Goal: Task Accomplishment & Management: Complete application form

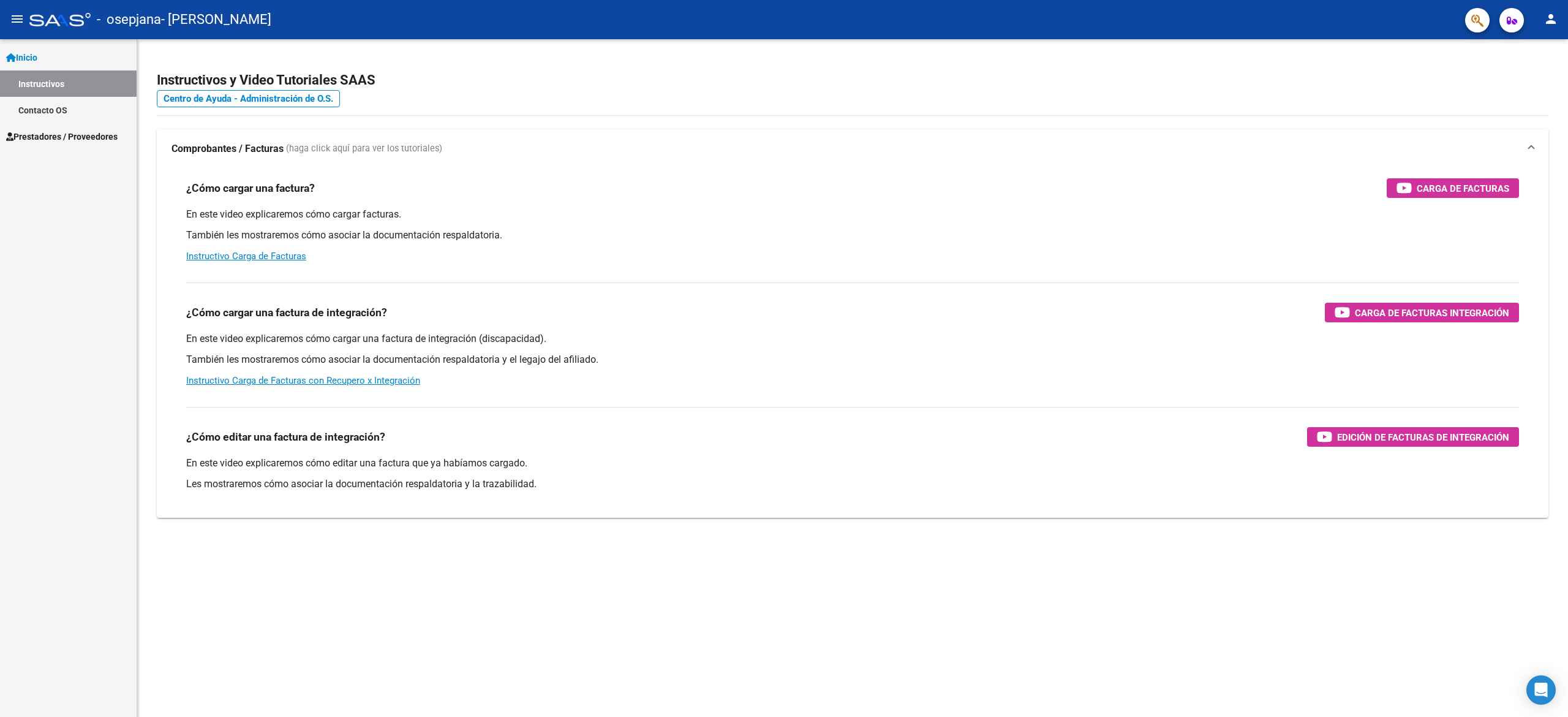
click at [42, 325] on div "Inicio Instructivos Contacto OS Prestadores / Proveedores Facturas - Listado/Ca…" at bounding box center [68, 378] width 137 height 678
click at [88, 139] on span "Prestadores / Proveedores" at bounding box center [61, 137] width 111 height 13
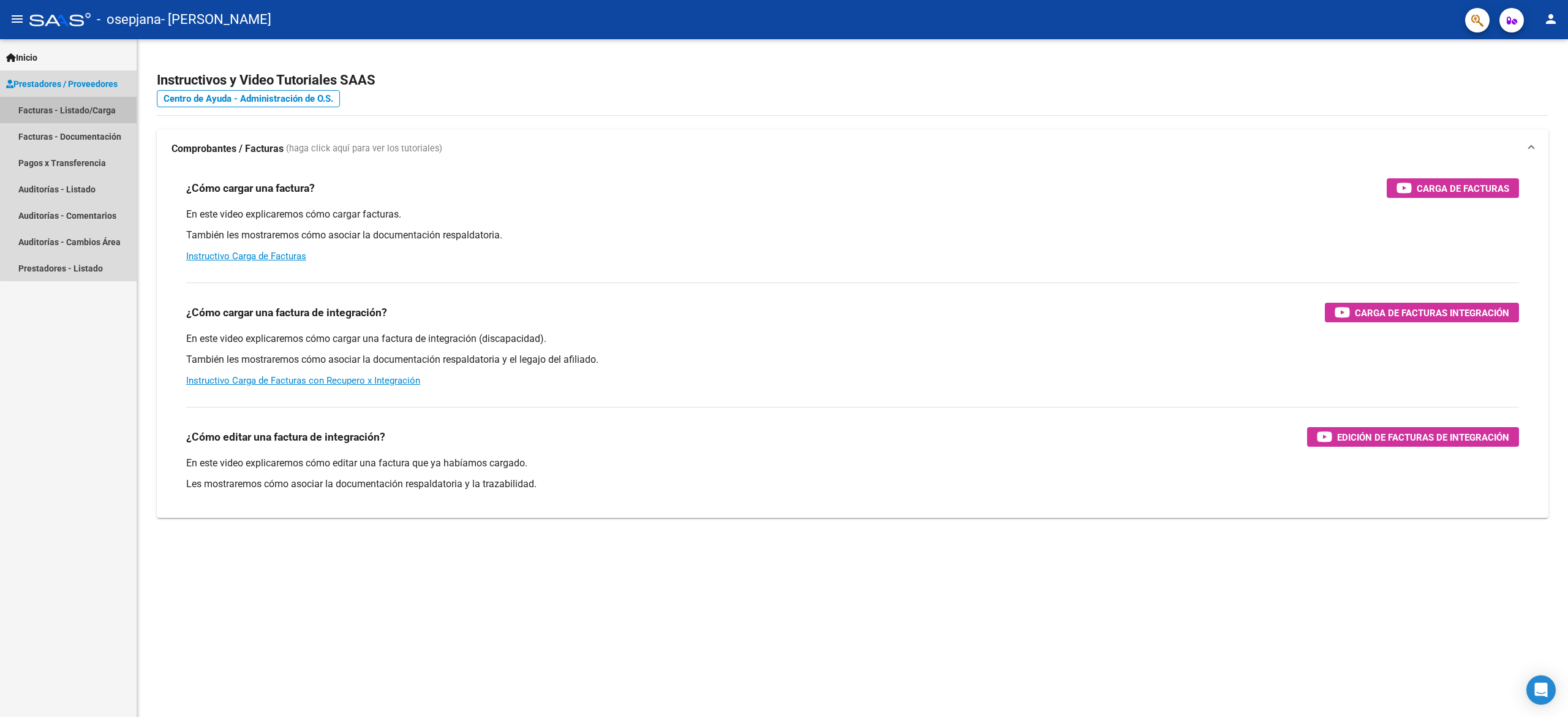
click at [86, 112] on link "Facturas - Listado/Carga" at bounding box center [68, 110] width 137 height 27
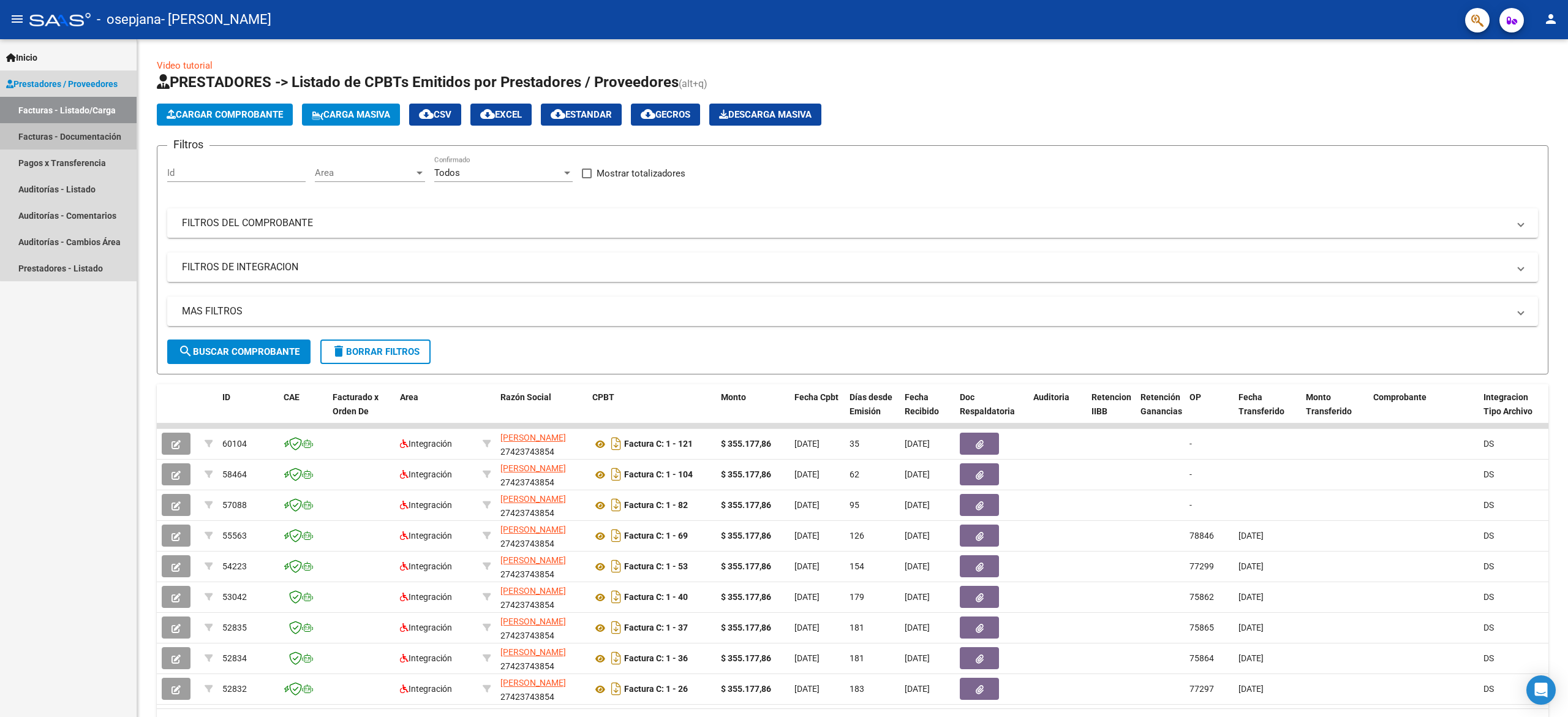
click at [94, 142] on link "Facturas - Documentación" at bounding box center [68, 137] width 137 height 27
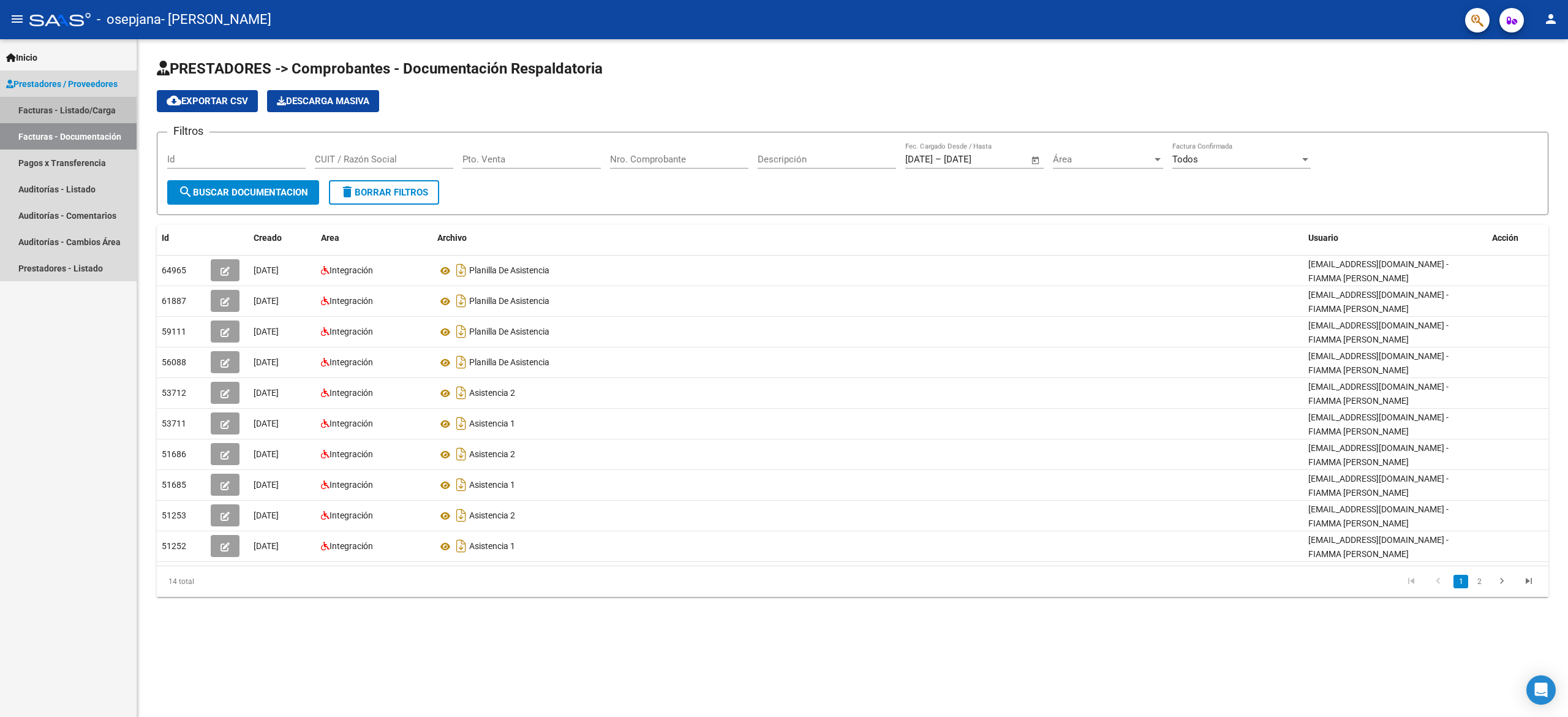
click at [55, 114] on link "Facturas - Listado/Carga" at bounding box center [68, 110] width 137 height 27
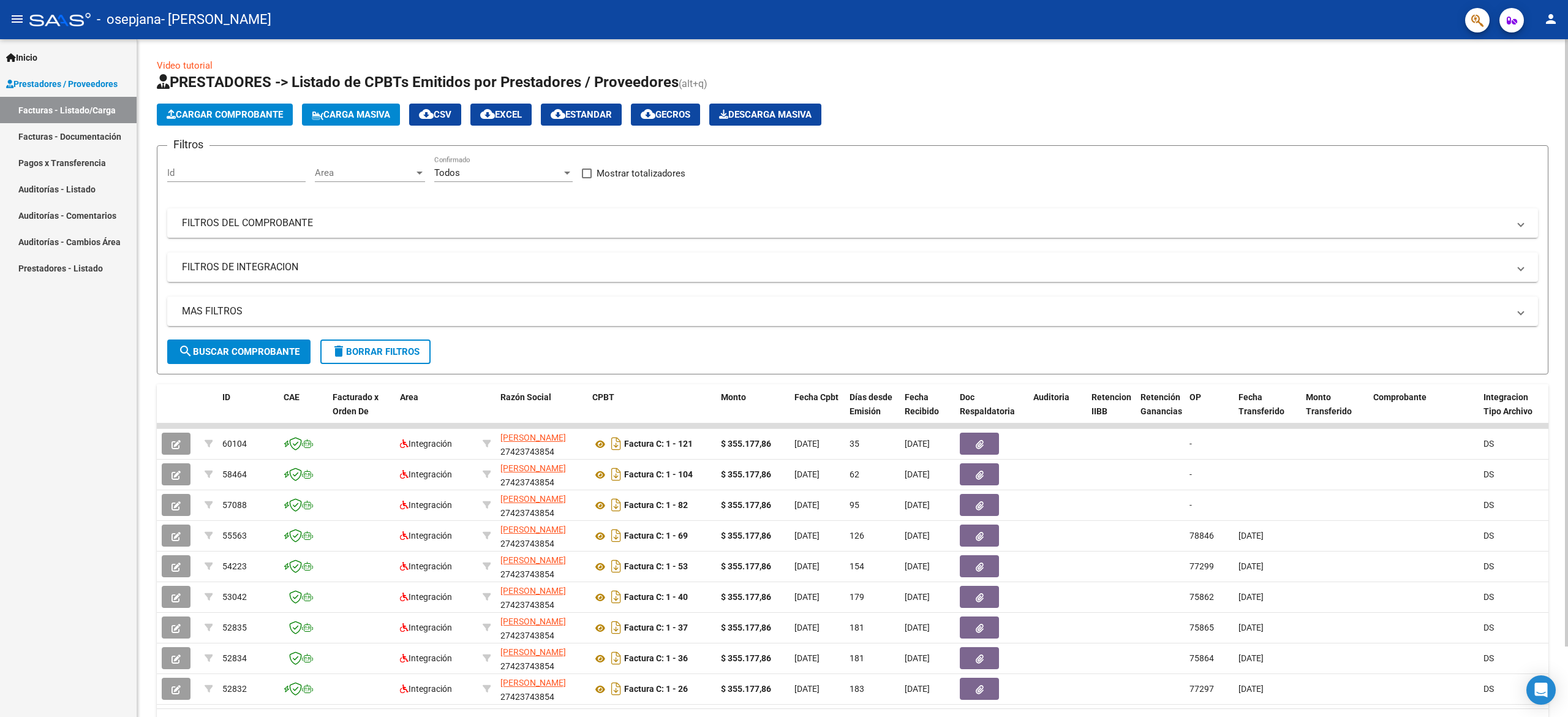
click at [253, 107] on button "Cargar Comprobante" at bounding box center [225, 114] width 136 height 22
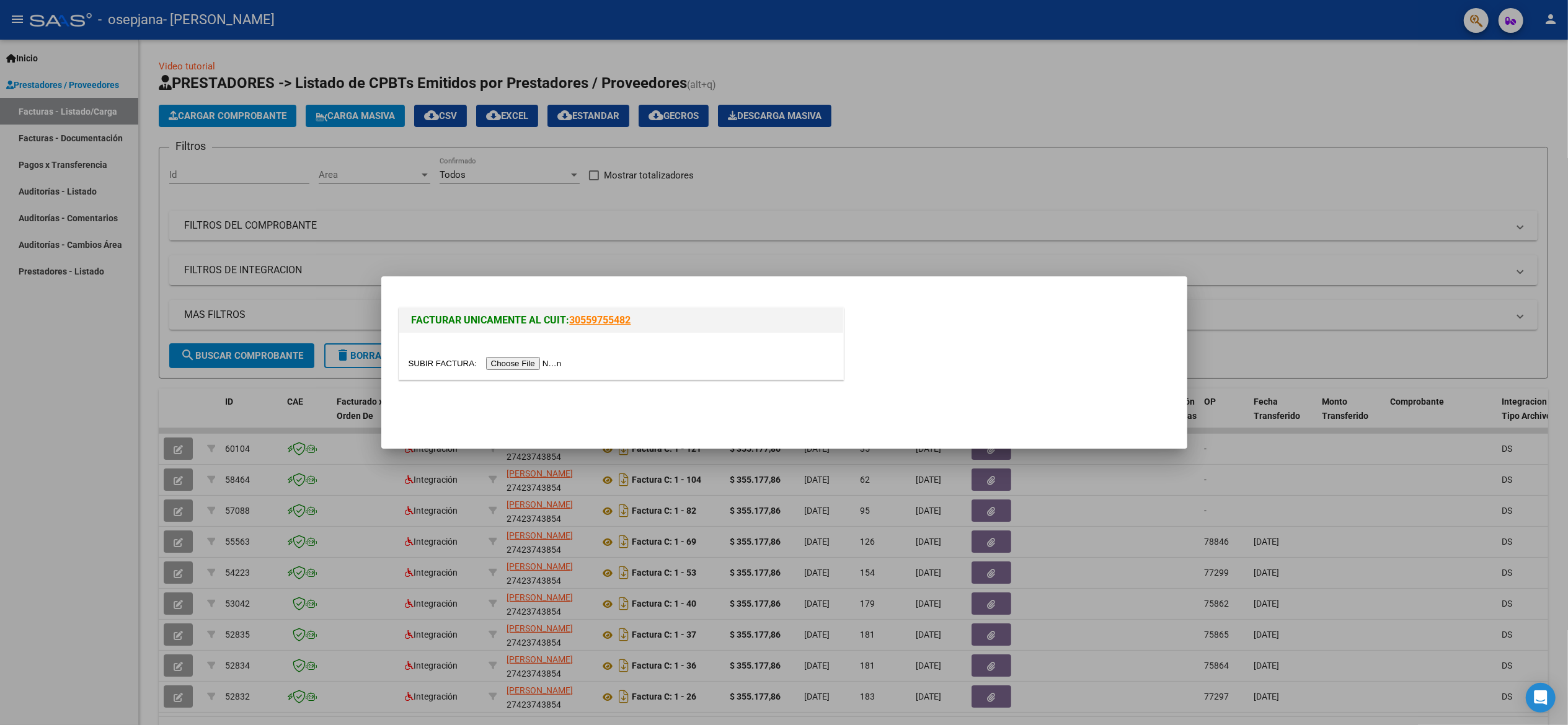
click at [552, 359] on input "file" at bounding box center [487, 363] width 157 height 13
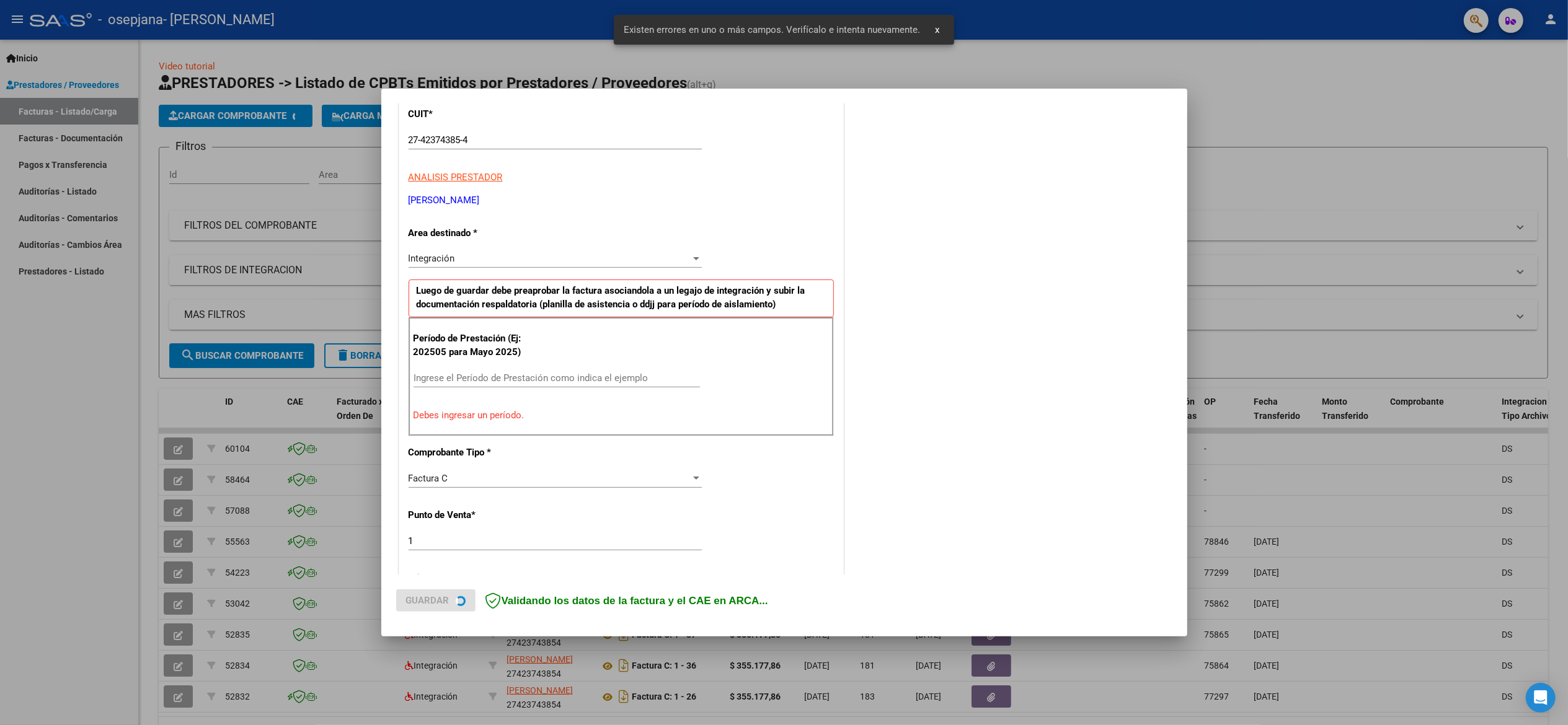
scroll to position [174, 0]
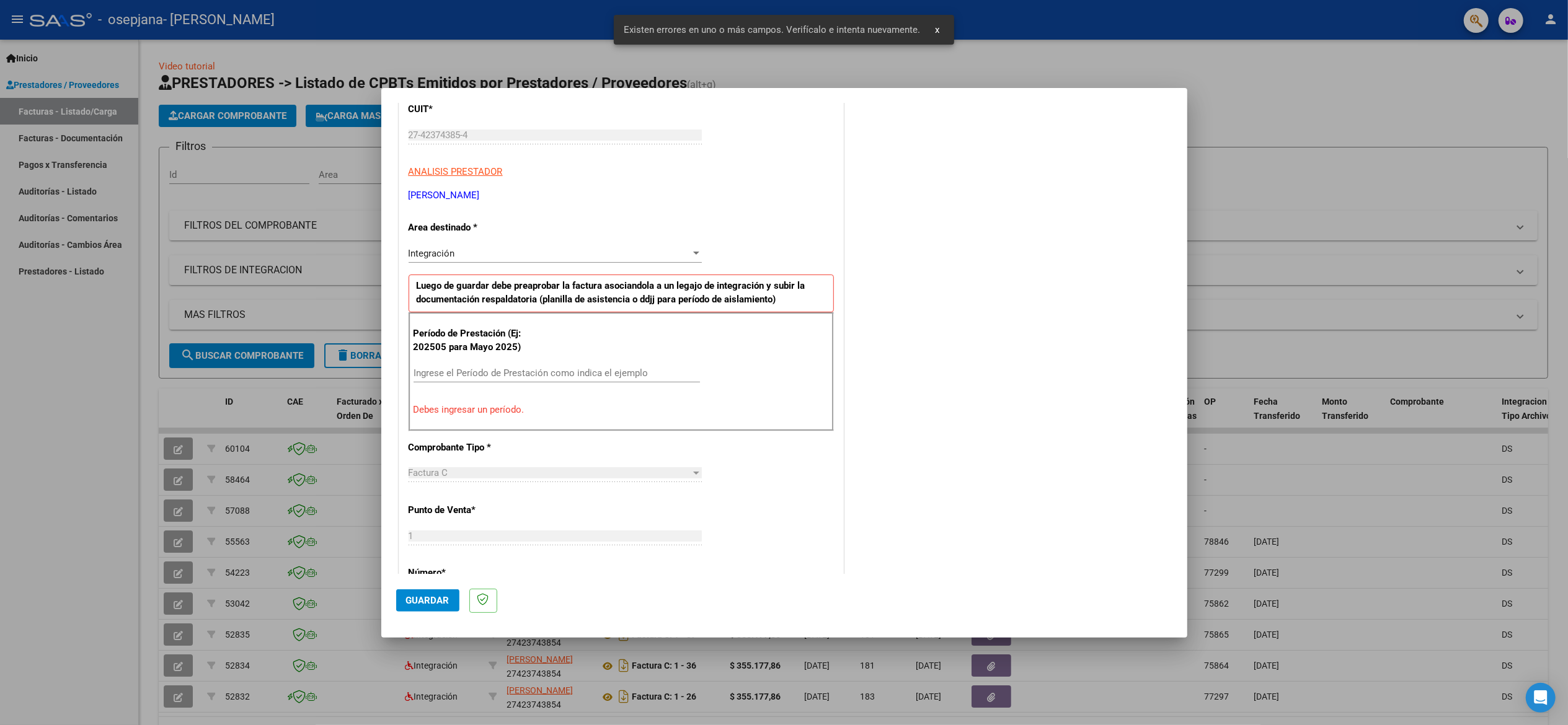
click at [526, 241] on div "CUIT * 27-42374385-4 Ingresar CUIT ANALISIS PRESTADOR CORTEZ FIAMMA IRINA ARCA …" at bounding box center [621, 566] width 444 height 965
click at [428, 372] on input "Ingrese el Período de Prestación como indica el ejemplo" at bounding box center [557, 373] width 286 height 11
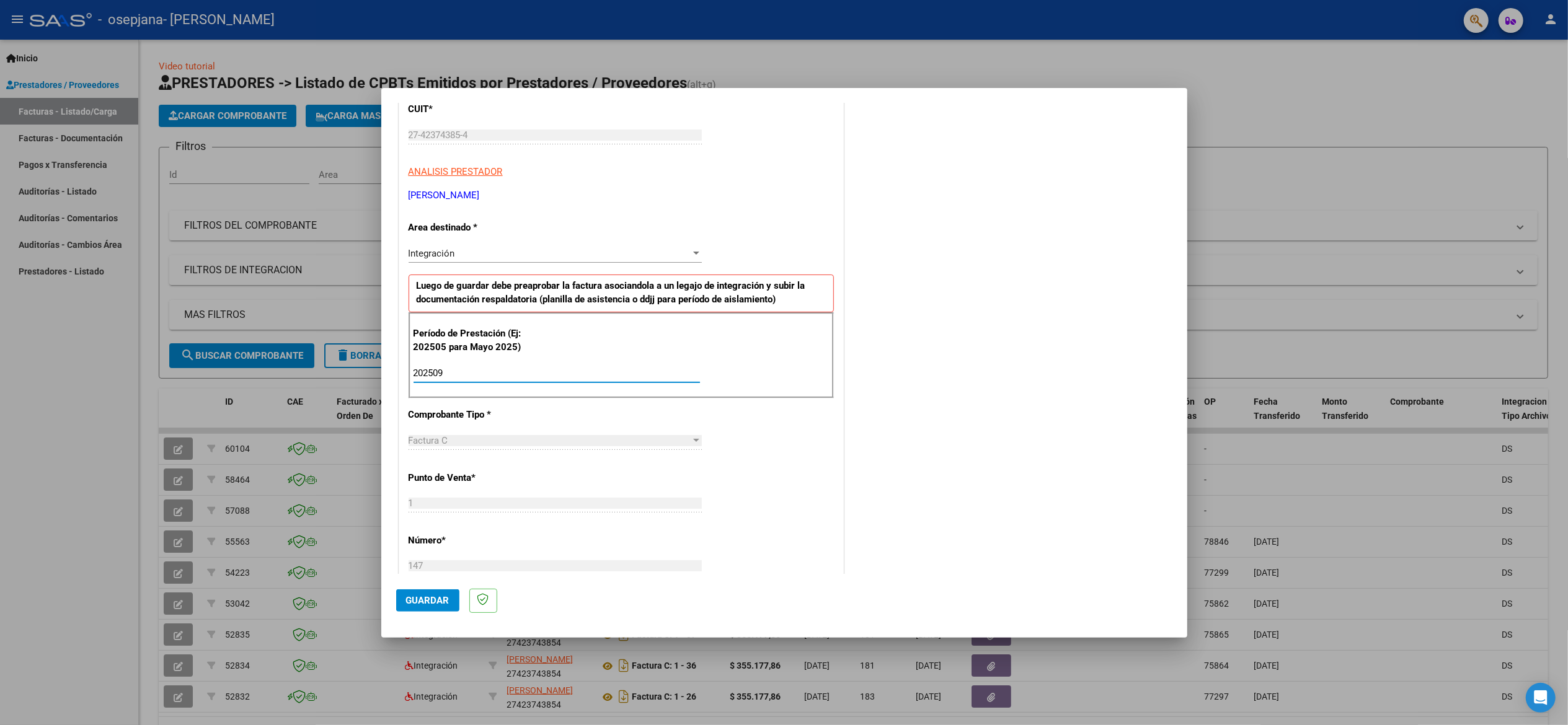
type input "202509"
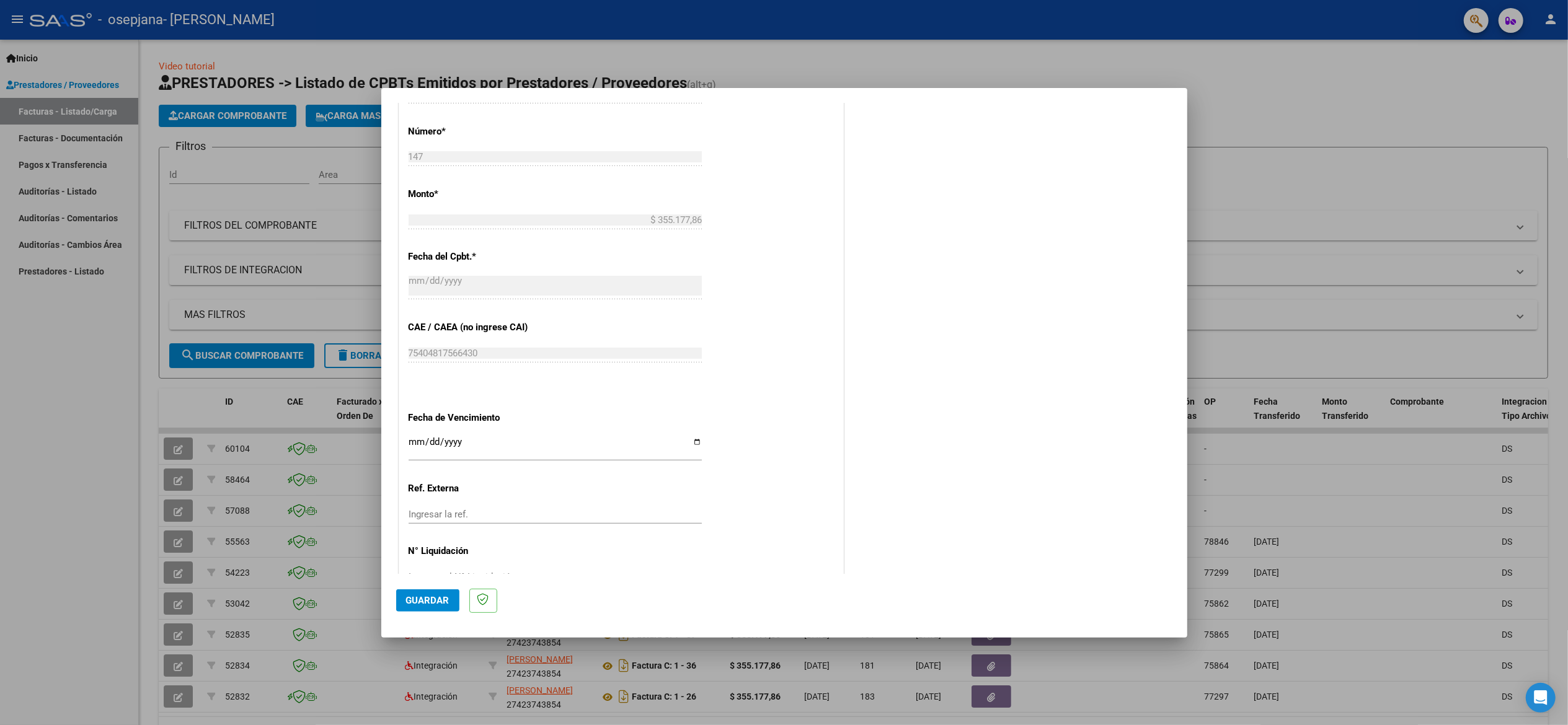
scroll to position [621, 0]
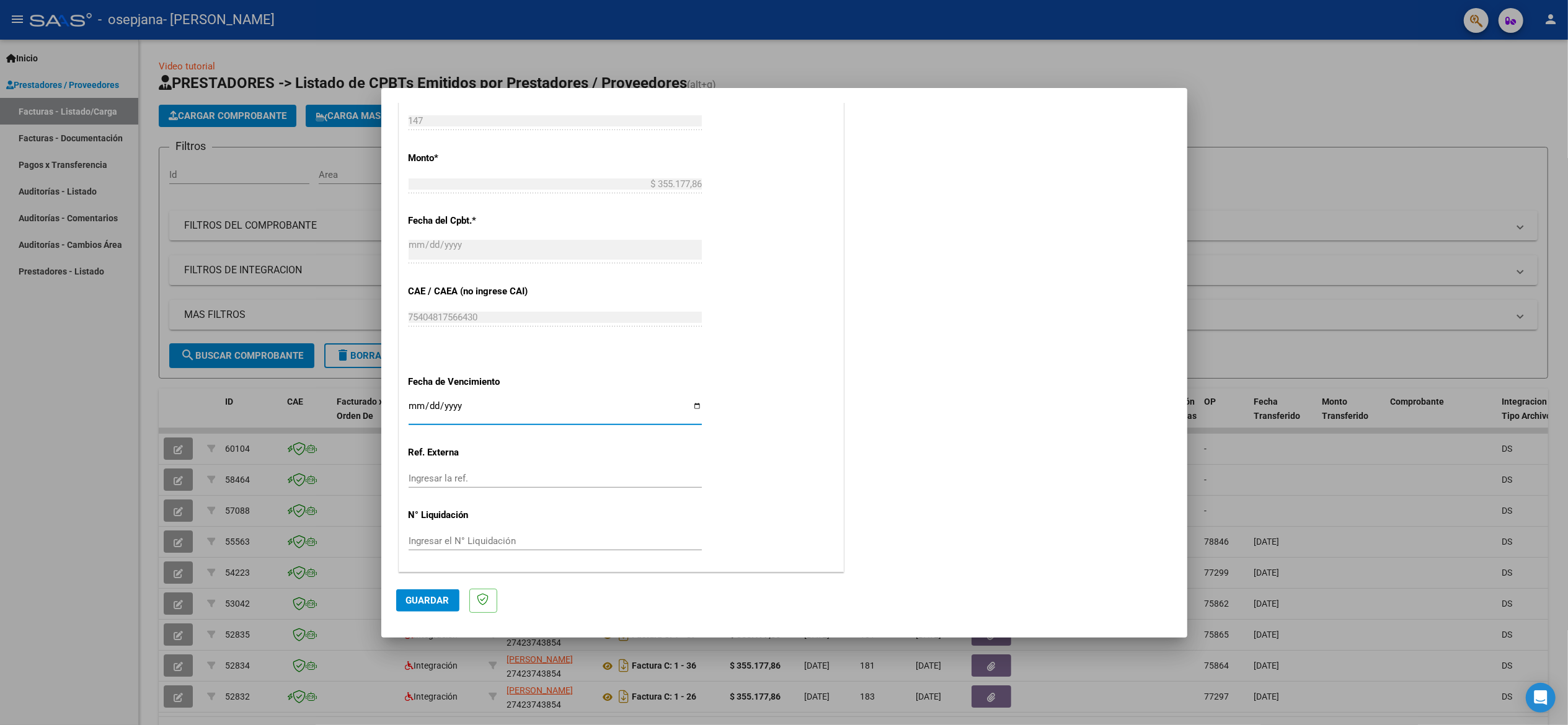
click at [687, 405] on input "Ingresar la fecha" at bounding box center [555, 410] width 293 height 20
type input "2025-10-06"
click at [438, 589] on mat-dialog-actions "Guardar" at bounding box center [784, 598] width 776 height 49
click at [439, 601] on span "Guardar" at bounding box center [428, 600] width 43 height 11
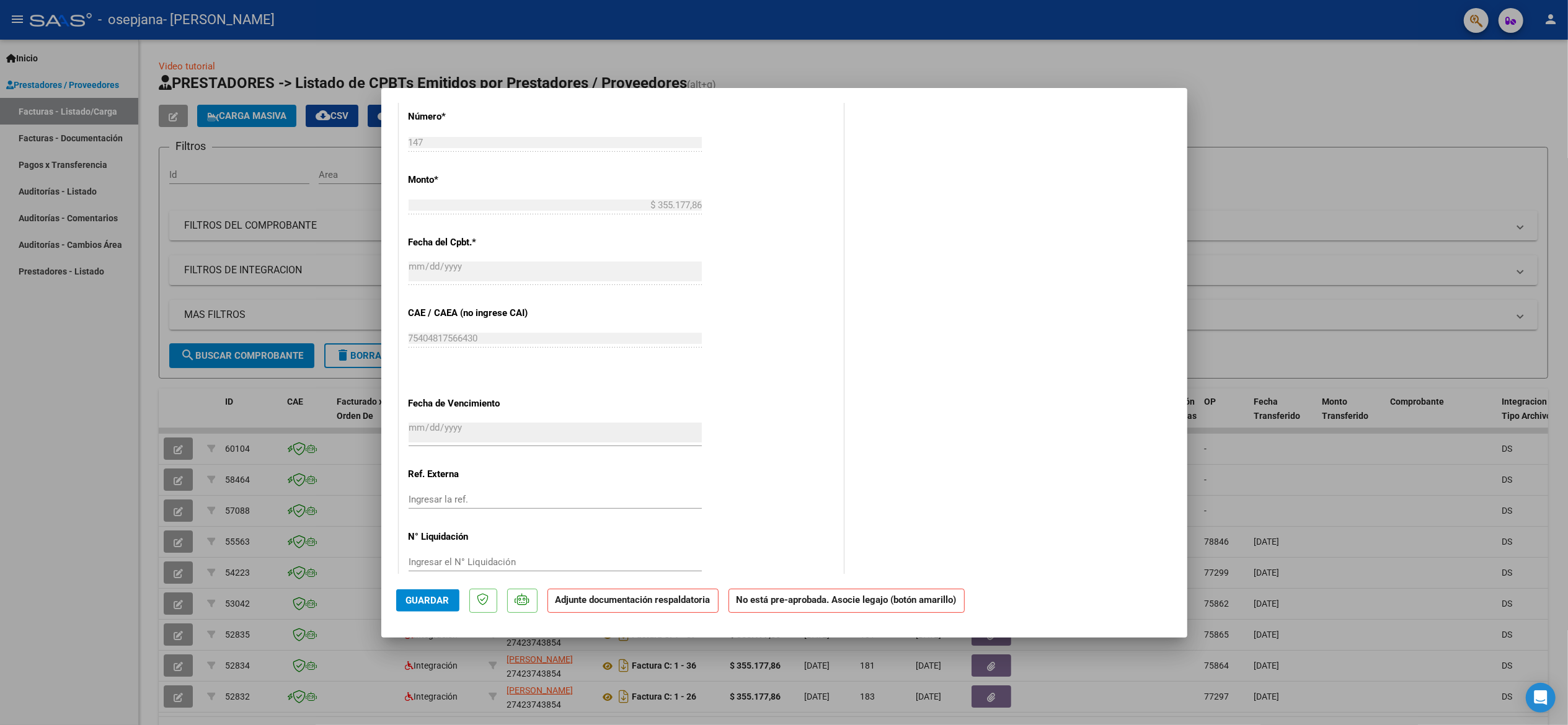
scroll to position [607, 0]
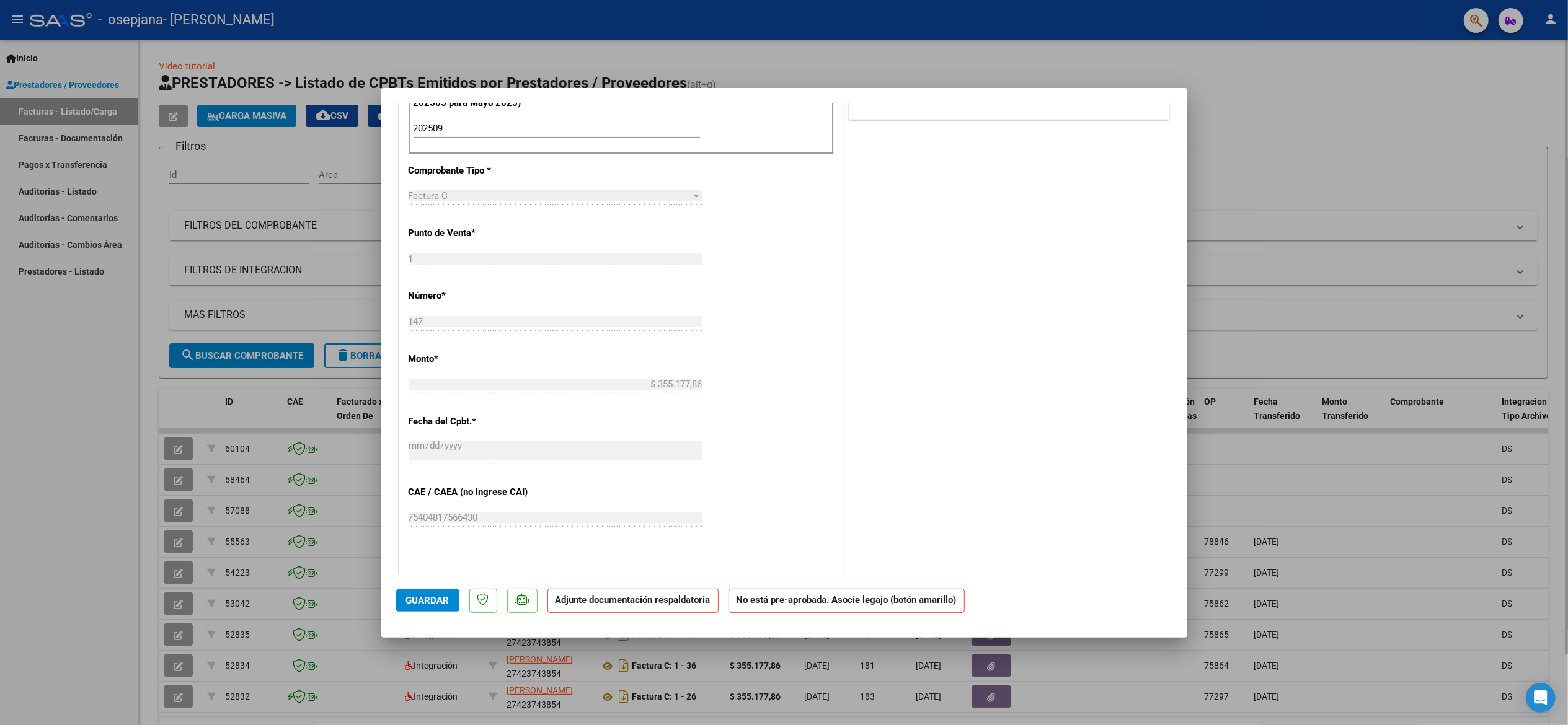
drag, startPoint x: 1208, startPoint y: 318, endPoint x: 1203, endPoint y: 300, distance: 18.7
click at [1203, 300] on div at bounding box center [784, 362] width 1568 height 725
type input "$ 0,00"
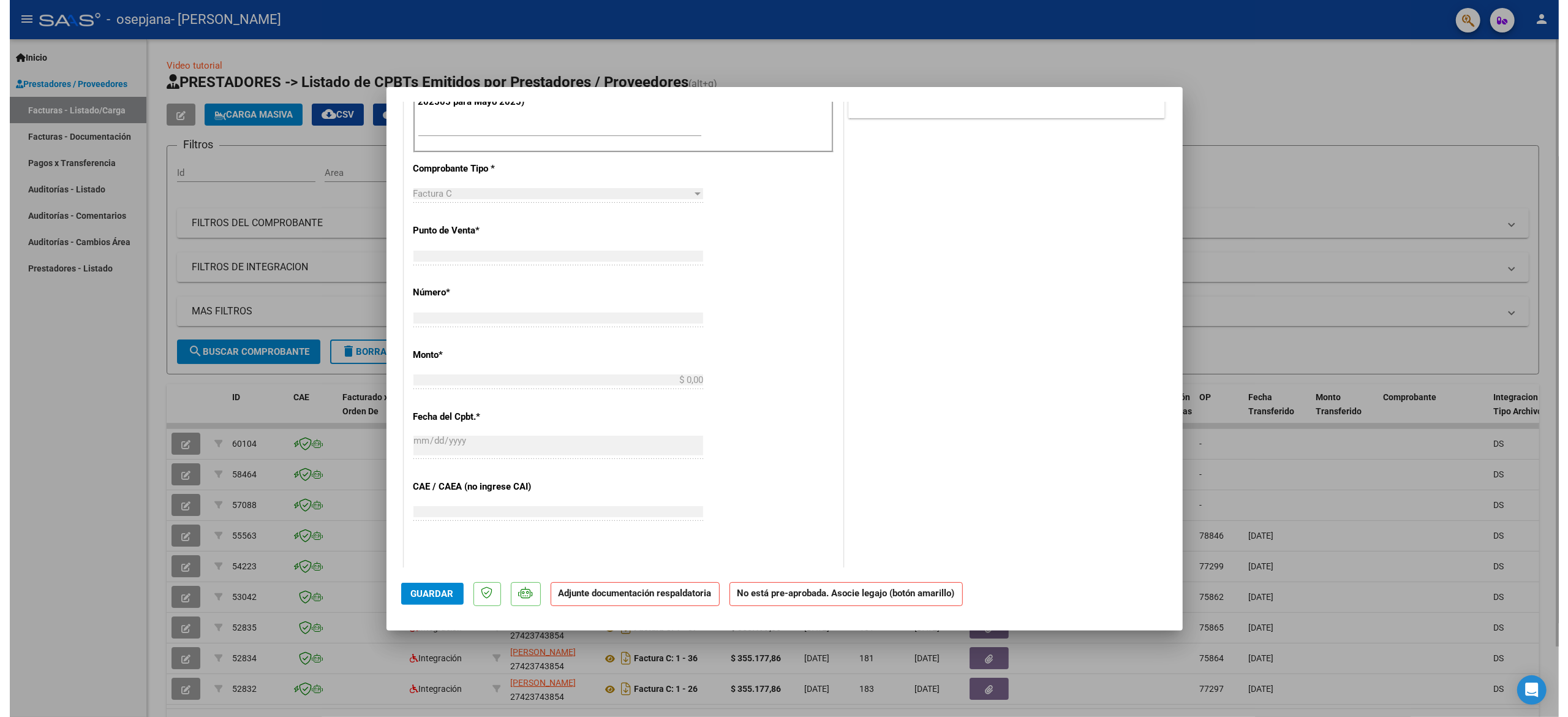
scroll to position [375, 0]
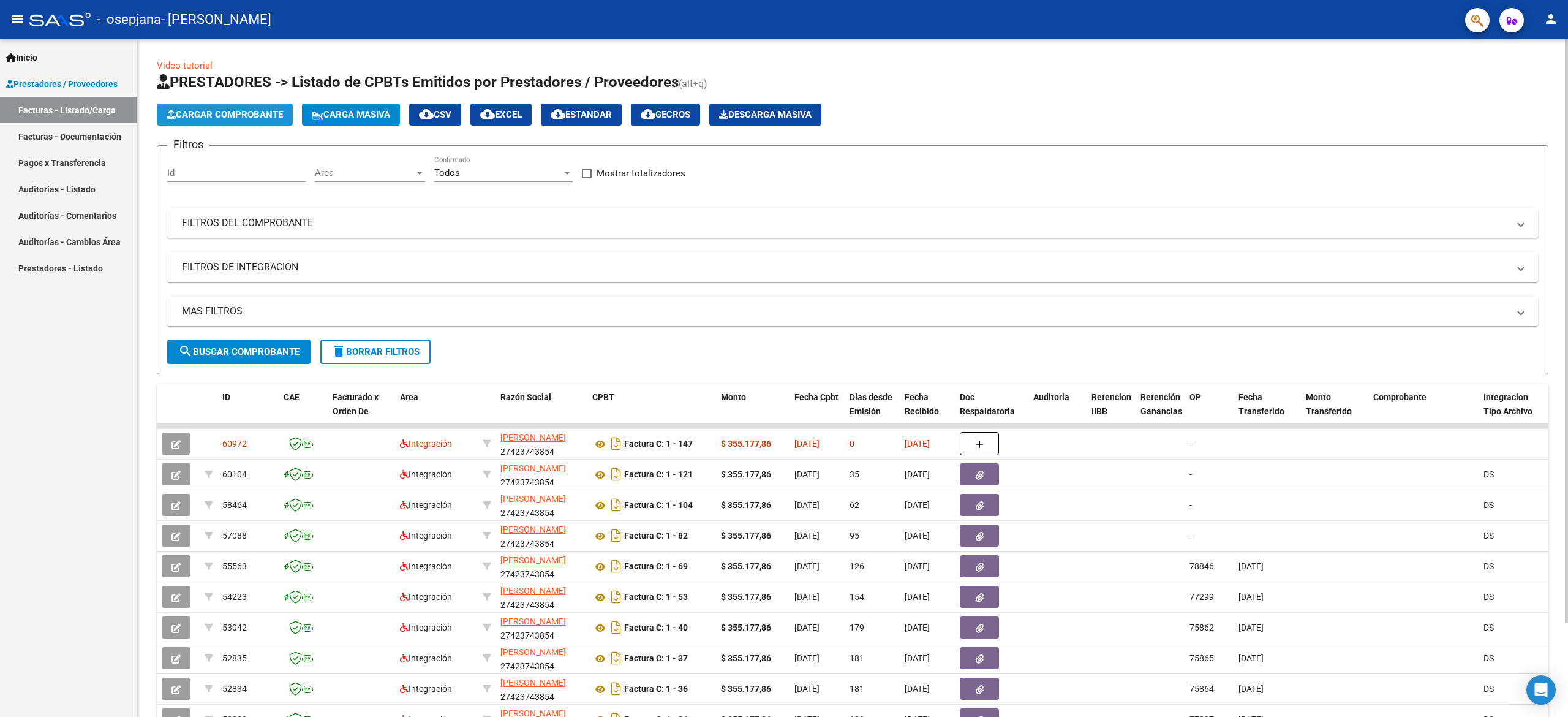
click at [243, 124] on button "Cargar Comprobante" at bounding box center [225, 114] width 136 height 22
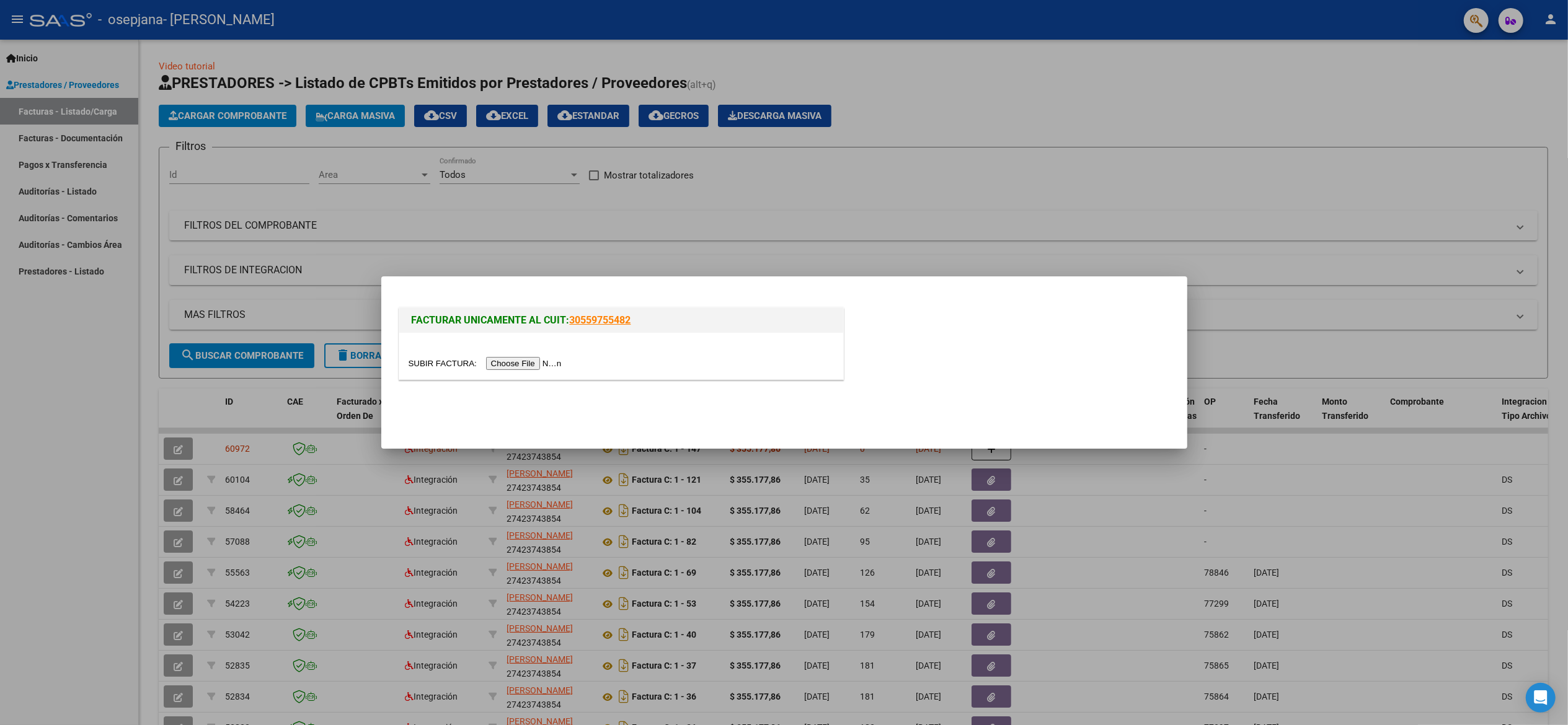
click at [552, 363] on input "file" at bounding box center [487, 363] width 157 height 13
click at [853, 202] on div at bounding box center [784, 362] width 1568 height 725
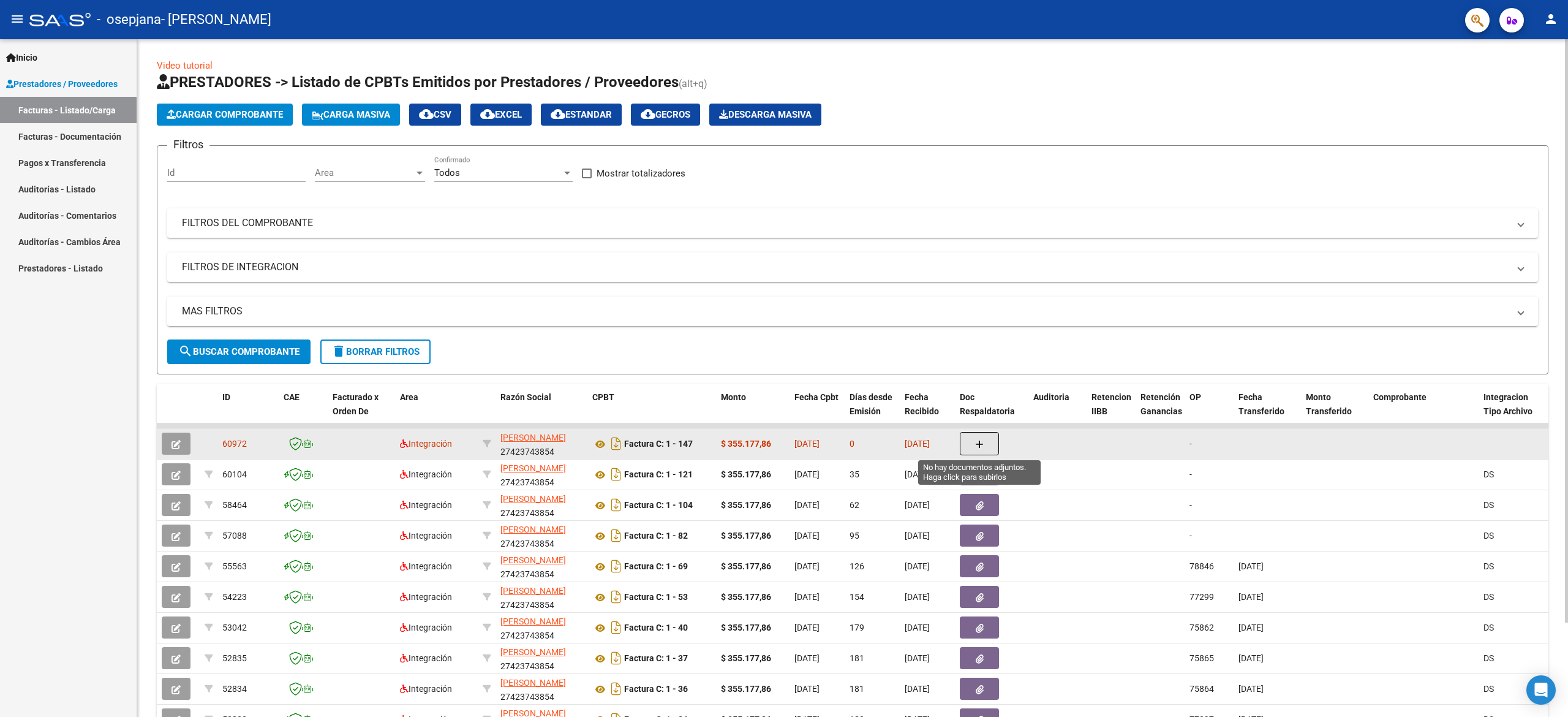
click at [988, 451] on button "button" at bounding box center [979, 444] width 39 height 23
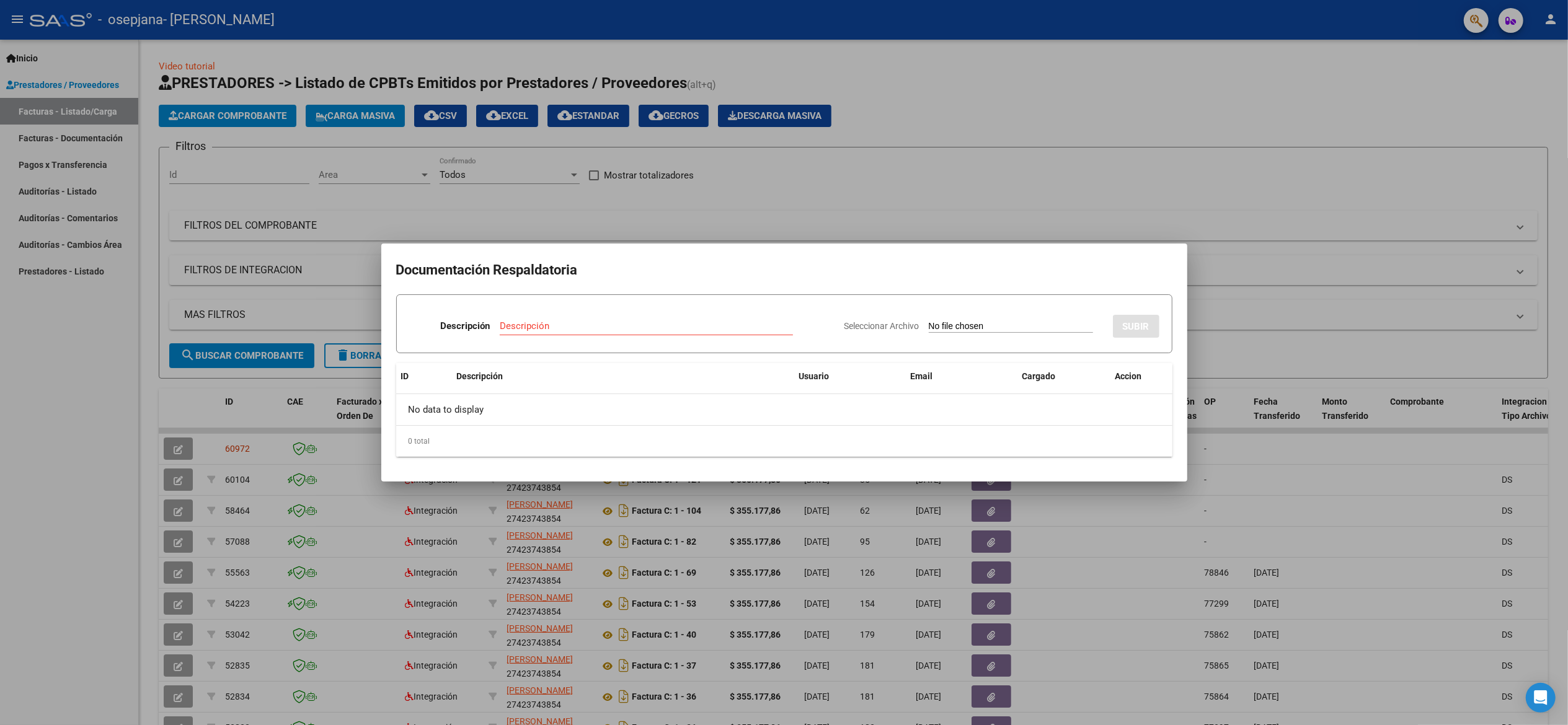
click at [636, 332] on div "Descripción" at bounding box center [646, 326] width 293 height 19
click at [544, 326] on input "Descripción" at bounding box center [646, 326] width 293 height 11
click at [531, 324] on input "Descripción" at bounding box center [646, 326] width 293 height 11
type input "planilla asiste 1"
click at [968, 324] on input "Seleccionar Archivo" at bounding box center [1010, 326] width 164 height 11
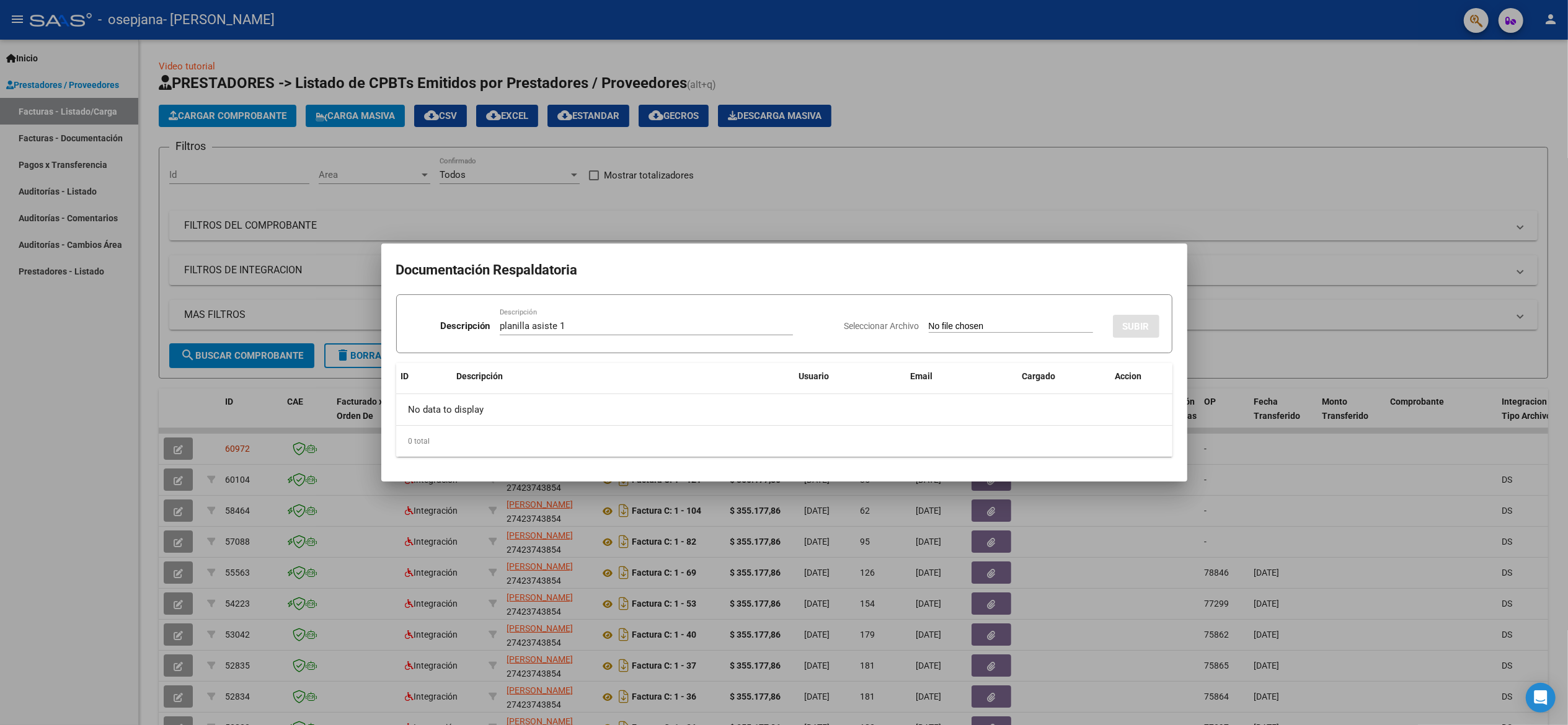
type input "C:\fakepath\WhatsApp Image 2025-10-06 at 11.54.27.jpeg"
click at [1131, 329] on span "SUBIR" at bounding box center [1136, 326] width 27 height 11
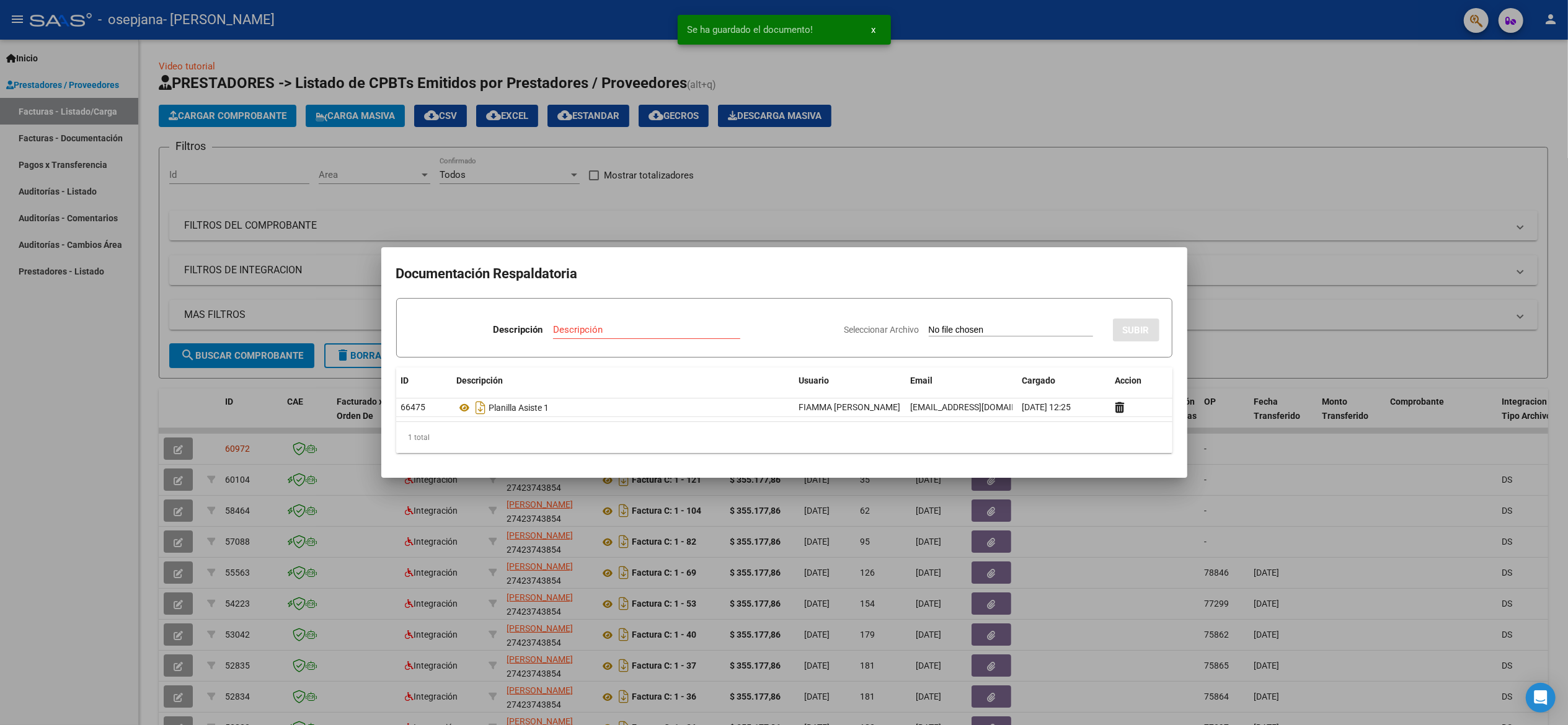
click at [573, 328] on input "Descripción" at bounding box center [646, 330] width 187 height 11
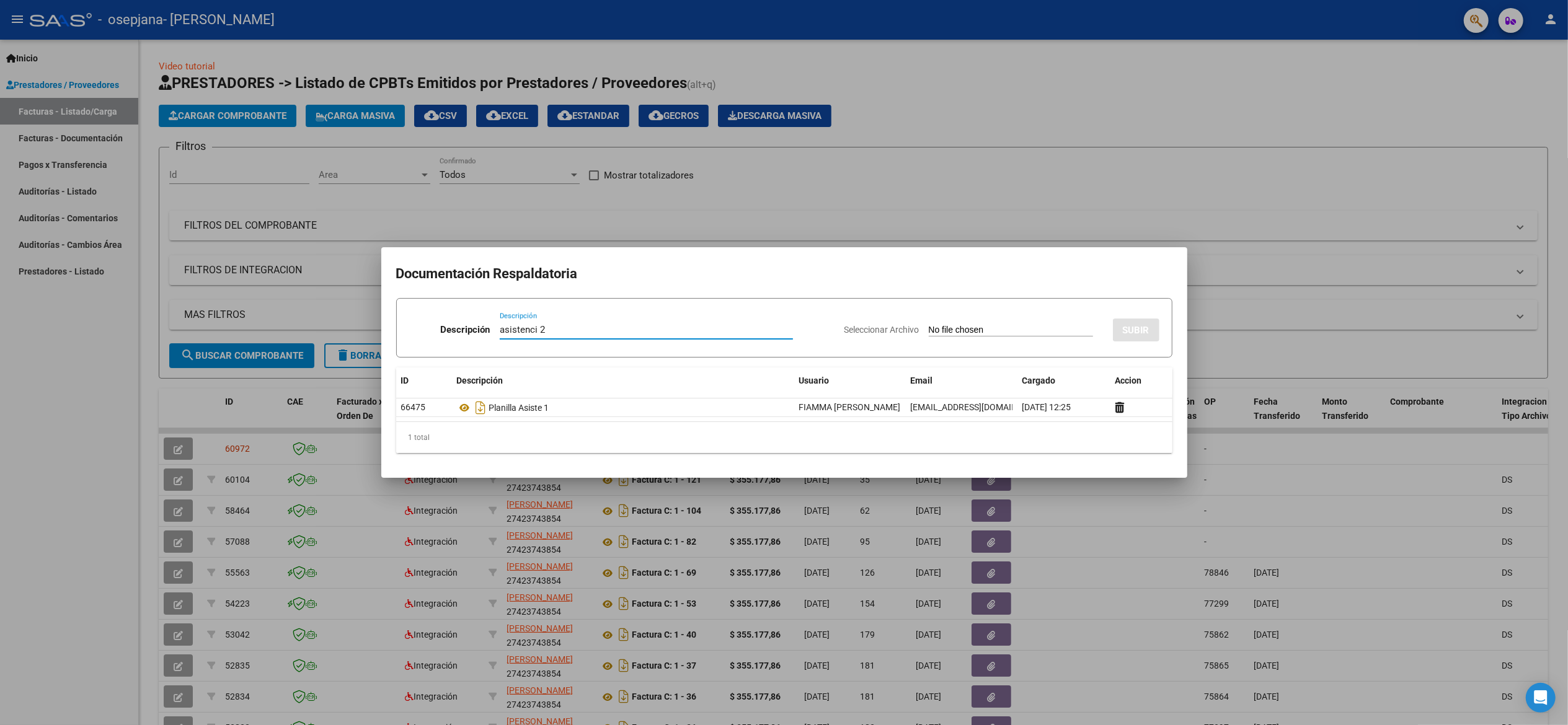
type input "asistenci 2"
click at [941, 327] on input "Seleccionar Archivo" at bounding box center [1010, 330] width 164 height 11
type input "C:\fakepath\WhatsApp Image 2025-10-06 at 11.54.41.jpeg"
click at [1131, 336] on span "SUBIR" at bounding box center [1136, 330] width 27 height 11
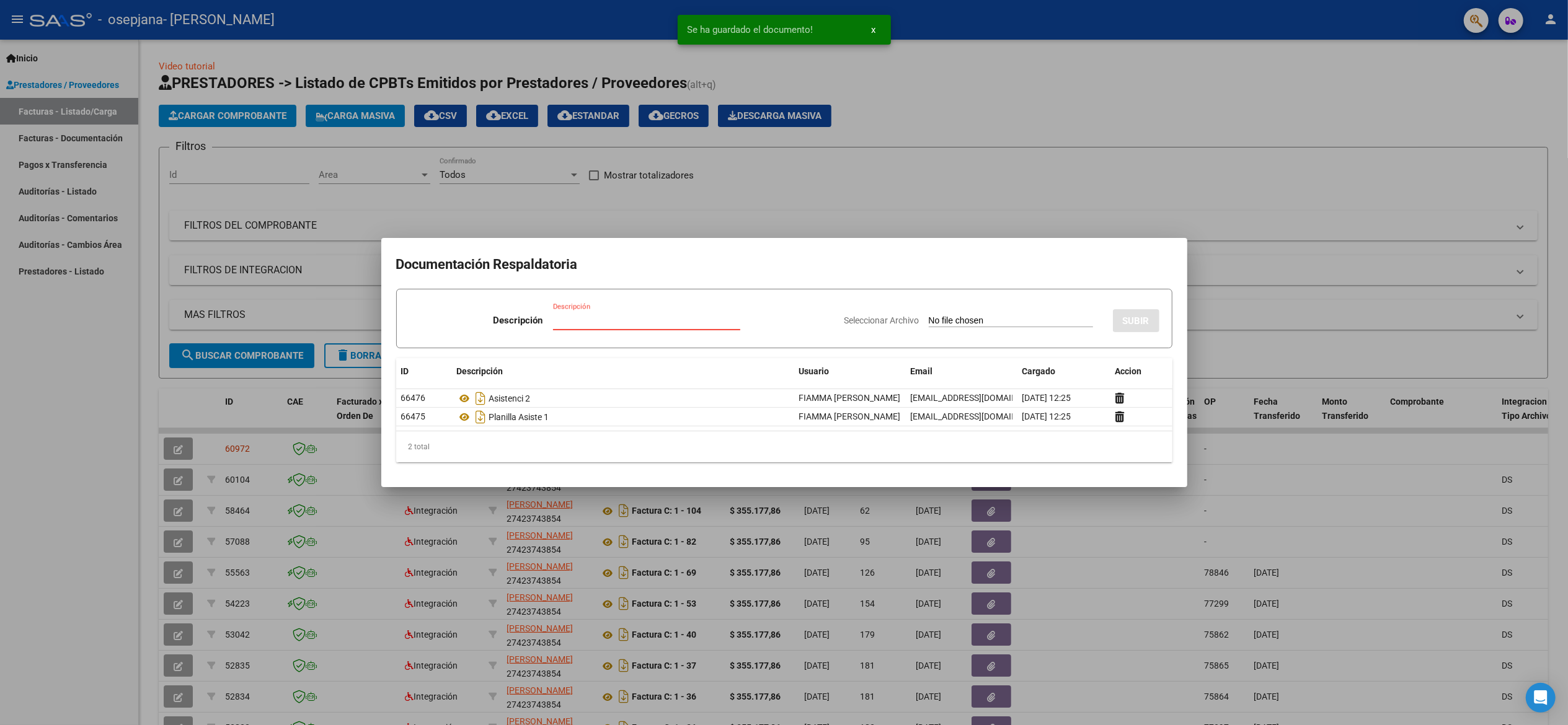
click at [663, 322] on input "Descripción" at bounding box center [646, 320] width 187 height 11
click at [1233, 95] on div at bounding box center [784, 362] width 1568 height 725
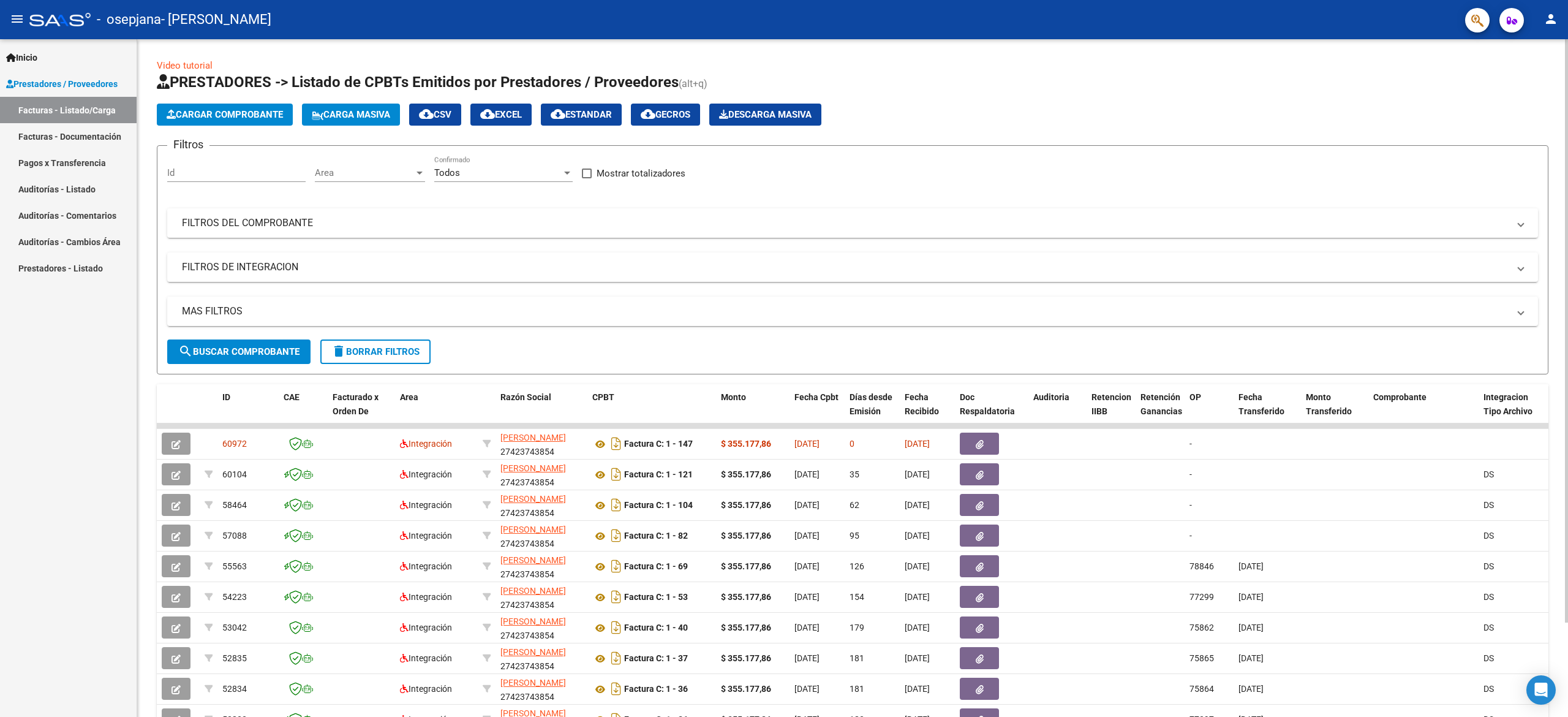
click at [1561, 282] on div "Video tutorial PRESTADORES -> Listado de CPBTs Emitidos por Prestadores / Prove…" at bounding box center [853, 424] width 1431 height 770
